Goal: Check status: Check status

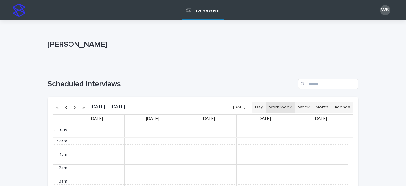
scroll to position [80, 0]
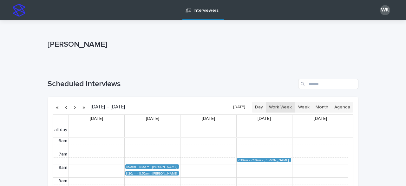
click at [245, 109] on button "[DATE]" at bounding box center [239, 106] width 18 height 9
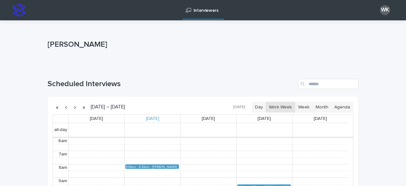
click at [284, 106] on button "Work Week" at bounding box center [280, 106] width 29 height 11
click at [74, 108] on button "button" at bounding box center [74, 107] width 9 height 10
click at [67, 105] on button "button" at bounding box center [66, 107] width 9 height 10
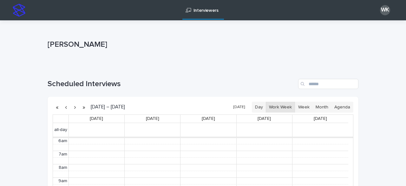
click at [65, 106] on button "button" at bounding box center [66, 107] width 9 height 10
click at [159, 165] on div "[PERSON_NAME] (Round 2)" at bounding box center [165, 166] width 26 height 3
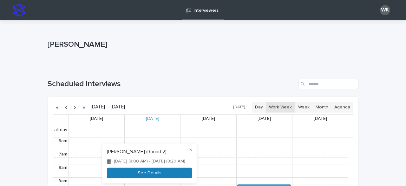
click at [161, 174] on button "See Details" at bounding box center [149, 172] width 85 height 10
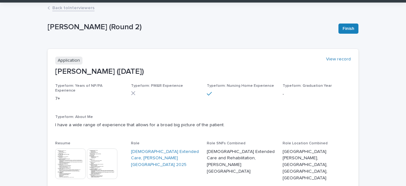
scroll to position [32, 0]
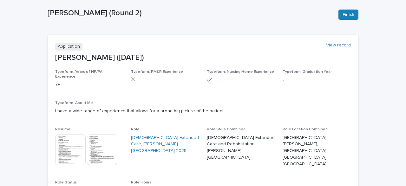
click at [69, 147] on img at bounding box center [70, 149] width 30 height 30
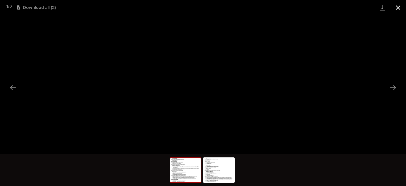
click at [400, 7] on button "Close gallery" at bounding box center [398, 7] width 16 height 15
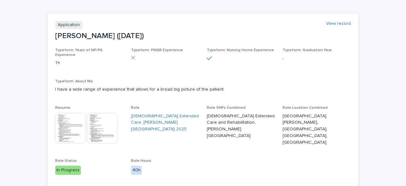
scroll to position [63, 0]
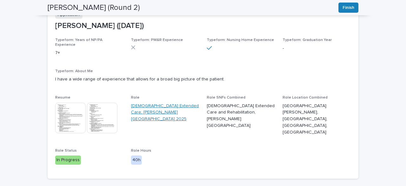
click at [173, 104] on link "[DEMOGRAPHIC_DATA] Extended Care, [PERSON_NAME][GEOGRAPHIC_DATA] 2025" at bounding box center [165, 112] width 68 height 20
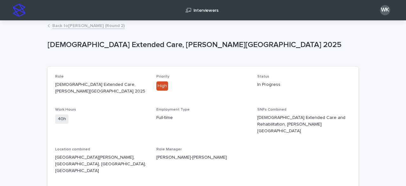
click at [76, 25] on link "Back to [PERSON_NAME] (Round 2)" at bounding box center [88, 25] width 72 height 7
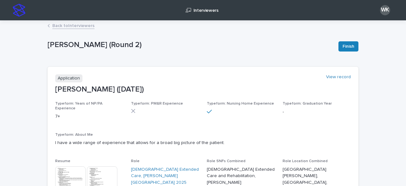
click at [63, 25] on link "Back to Interviewers" at bounding box center [73, 25] width 42 height 7
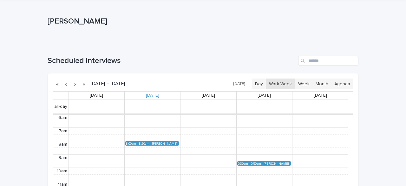
scroll to position [32, 0]
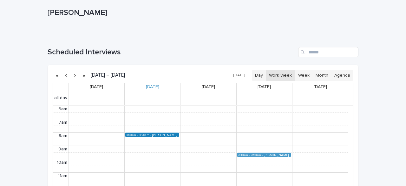
click at [153, 134] on div "[PERSON_NAME] (Round 2)" at bounding box center [165, 134] width 26 height 3
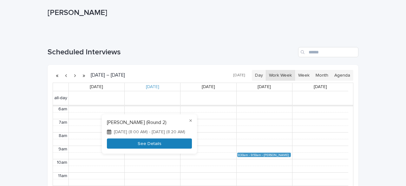
click at [160, 144] on button "See Details" at bounding box center [149, 143] width 85 height 10
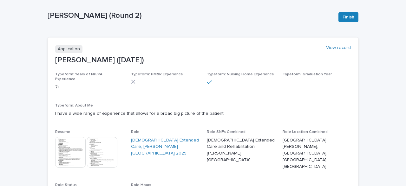
scroll to position [64, 0]
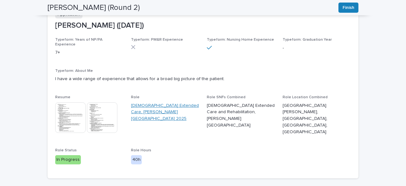
click at [140, 105] on link "[DEMOGRAPHIC_DATA] Extended Care, [PERSON_NAME][GEOGRAPHIC_DATA] 2025" at bounding box center [165, 112] width 68 height 20
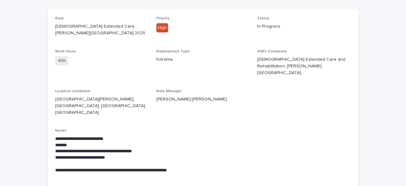
scroll to position [81, 0]
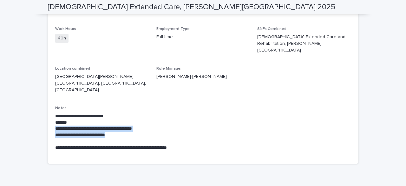
drag, startPoint x: 134, startPoint y: 115, endPoint x: 49, endPoint y: 111, distance: 85.1
click at [49, 111] on div "**********" at bounding box center [203, 74] width 311 height 177
drag, startPoint x: 55, startPoint y: 94, endPoint x: 160, endPoint y: 114, distance: 107.4
click at [160, 114] on div "**********" at bounding box center [203, 132] width 296 height 38
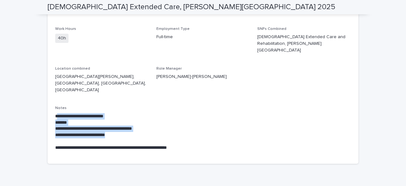
click at [160, 132] on p "**********" at bounding box center [203, 135] width 296 height 6
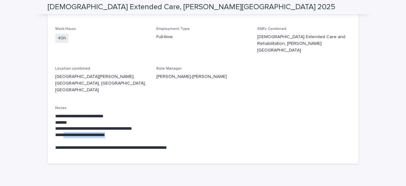
drag, startPoint x: 127, startPoint y: 115, endPoint x: 64, endPoint y: 113, distance: 62.8
click at [64, 132] on p "**********" at bounding box center [203, 135] width 296 height 6
drag, startPoint x: 167, startPoint y: 110, endPoint x: 77, endPoint y: 109, distance: 90.1
click at [77, 125] on p "**********" at bounding box center [203, 128] width 296 height 6
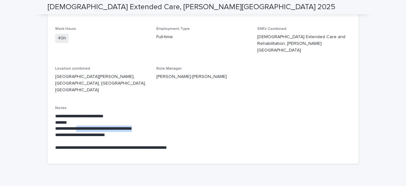
click at [77, 125] on p "**********" at bounding box center [203, 128] width 296 height 6
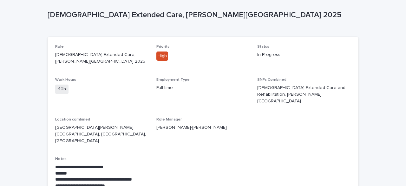
scroll to position [0, 0]
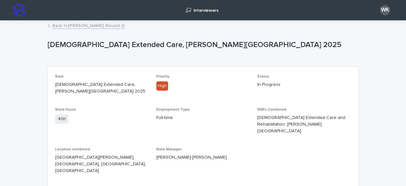
click at [90, 24] on link "Back to [PERSON_NAME] (Round 2)" at bounding box center [88, 25] width 72 height 7
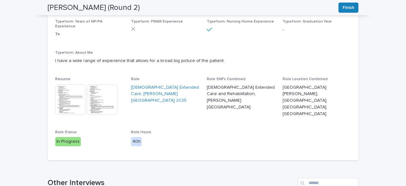
scroll to position [95, 0]
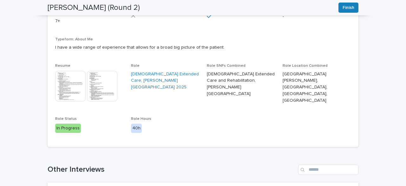
click at [77, 84] on img at bounding box center [70, 86] width 30 height 30
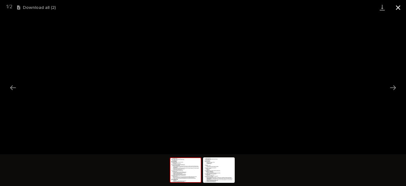
click at [396, 9] on button "Close gallery" at bounding box center [398, 7] width 16 height 15
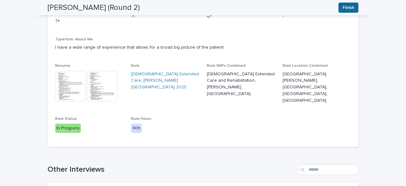
click at [346, 10] on span "Finish" at bounding box center [348, 7] width 12 height 6
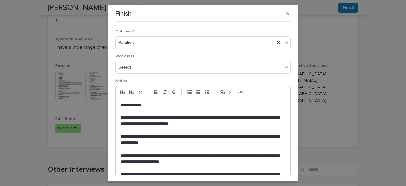
click at [170, 146] on p at bounding box center [203, 149] width 165 height 6
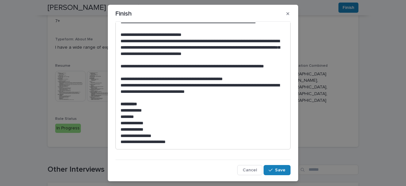
scroll to position [252, 0]
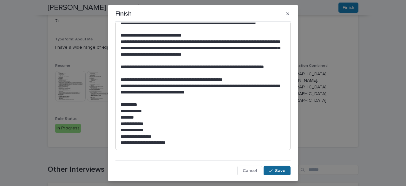
click at [277, 172] on span "Save" at bounding box center [280, 170] width 10 height 4
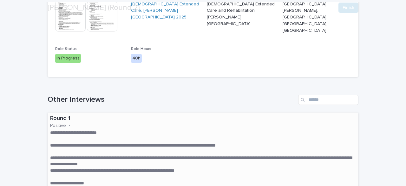
scroll to position [285, 0]
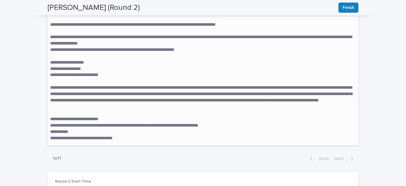
click at [135, 91] on p "**********" at bounding box center [203, 96] width 306 height 25
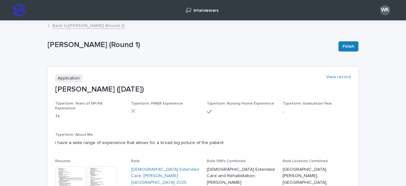
click at [83, 24] on link "Back to [PERSON_NAME] (Round 2)" at bounding box center [88, 25] width 72 height 7
click at [76, 24] on link "Back to Interviewers" at bounding box center [73, 25] width 42 height 7
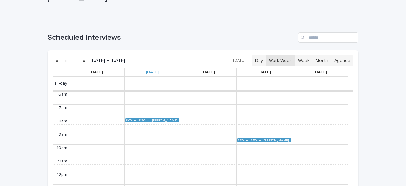
scroll to position [127, 0]
